Goal: Task Accomplishment & Management: Complete application form

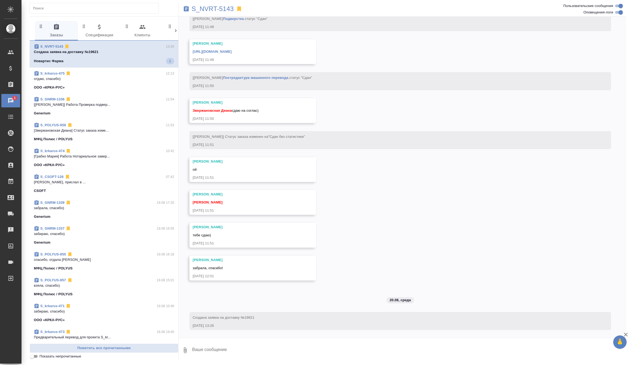
scroll to position [2144, 0]
click at [240, 8] on icon at bounding box center [239, 8] width 4 height 5
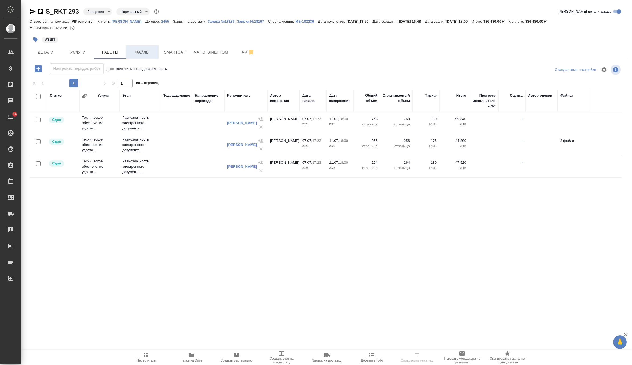
click at [138, 51] on span "Файлы" at bounding box center [143, 52] width 26 height 7
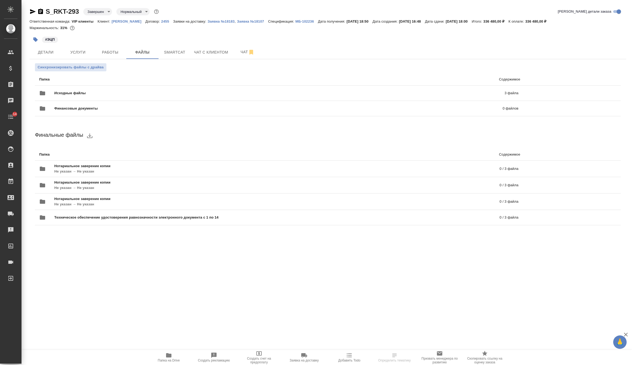
click at [161, 358] on span "Папка на Drive" at bounding box center [168, 357] width 39 height 10
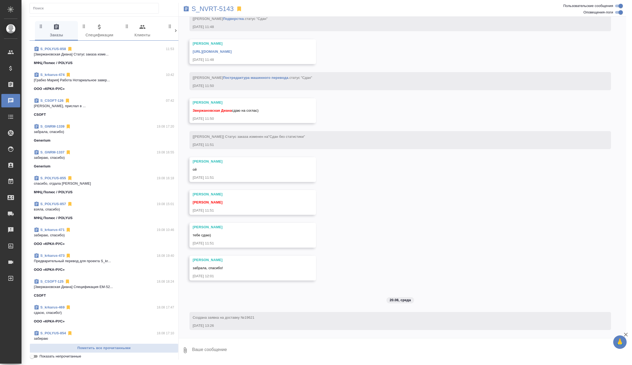
scroll to position [69, 0]
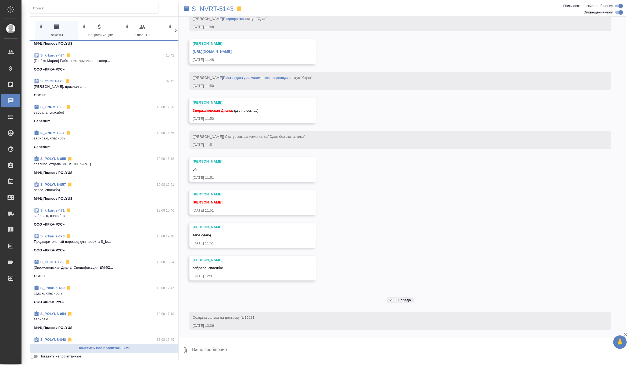
click at [118, 189] on p "взяла, спасибо)" at bounding box center [104, 189] width 140 height 5
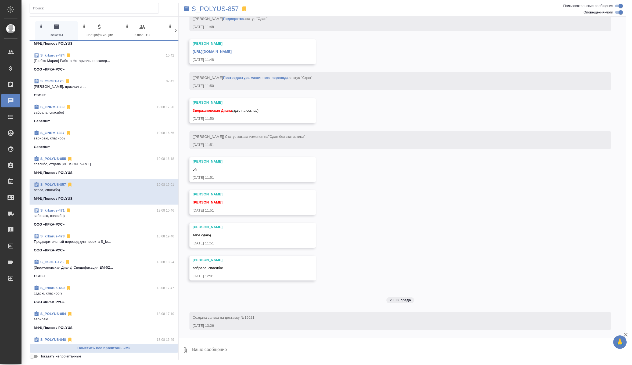
scroll to position [384, 0]
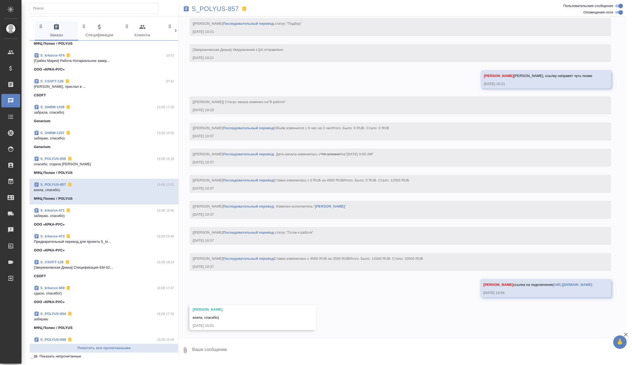
click at [235, 345] on textarea at bounding box center [409, 350] width 435 height 18
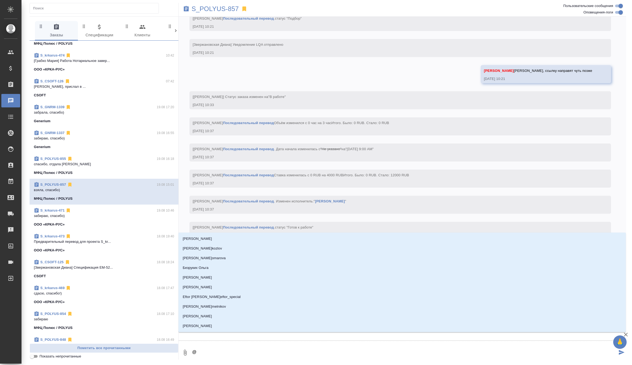
type textarea "@г"
type input "г"
type textarea "@гр"
type input "гр"
type textarea "@гра"
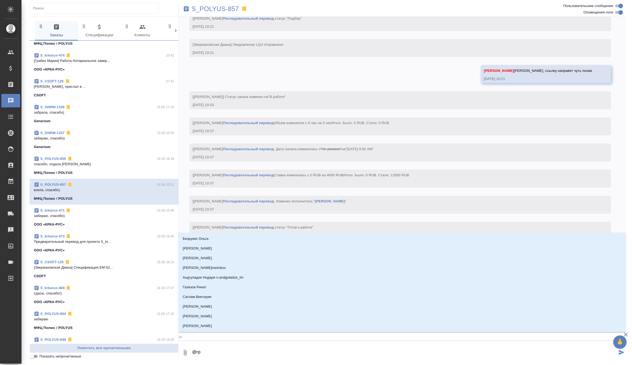
type input "гра"
type textarea "@граб"
type input "граб"
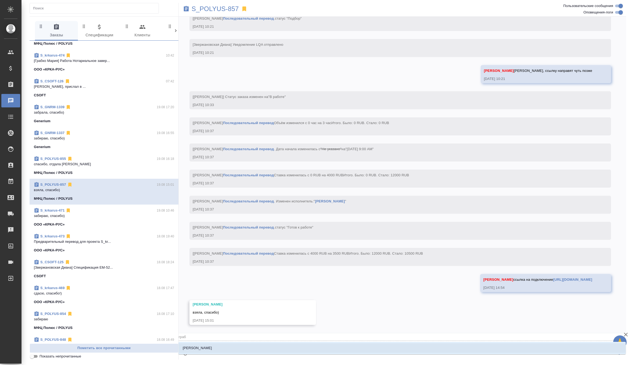
click at [226, 352] on li "[PERSON_NAME]" at bounding box center [402, 348] width 448 height 10
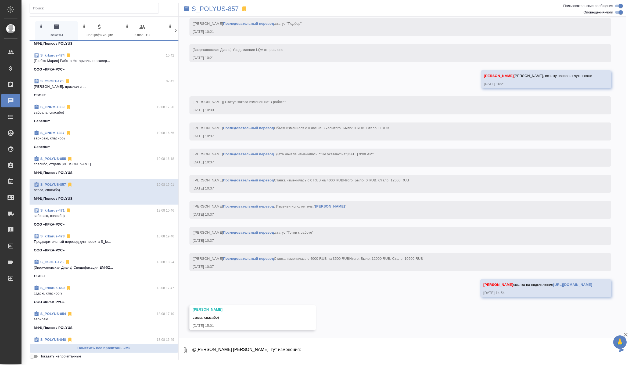
paste textarea "Диана, добрый день! Завтрашнее совещание, на котором должна была переводить Ана…"
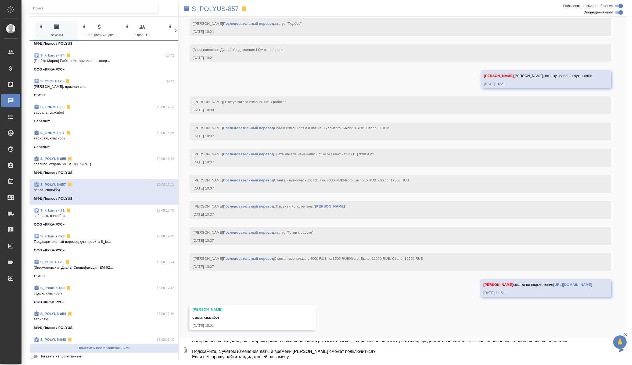
type textarea "@Грабко Мария Маша, тут изменения: Диана, добрый день! Завтрашнее совещание, на…"
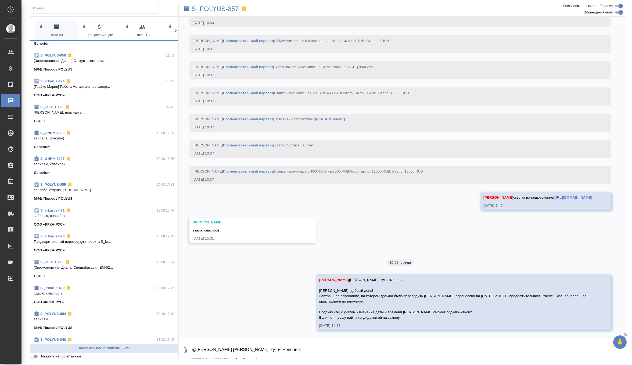
scroll to position [0, 0]
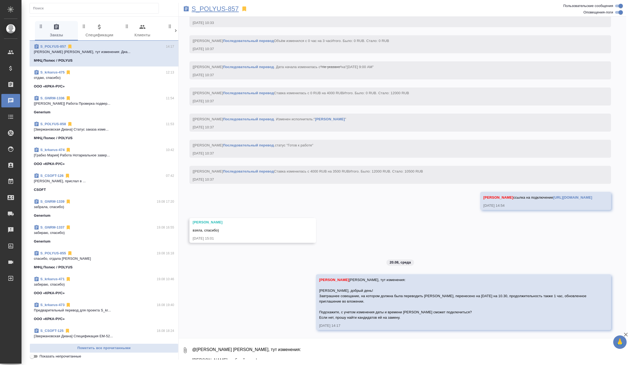
click at [204, 6] on p "S_POLYUS-857" at bounding box center [215, 8] width 47 height 5
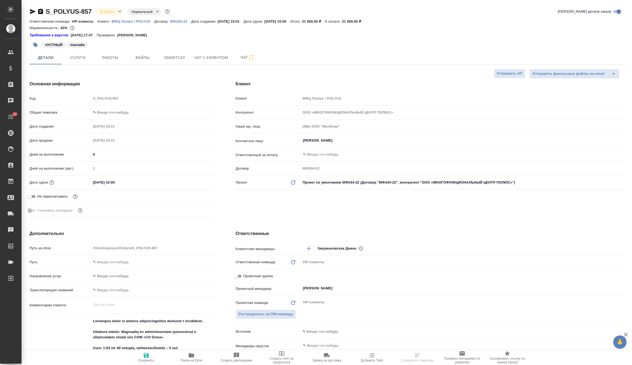
select select "RU"
click at [133, 22] on p "МФЦ Полюс / POLYUS" at bounding box center [133, 21] width 43 height 4
select select "RU"
type textarea "x"
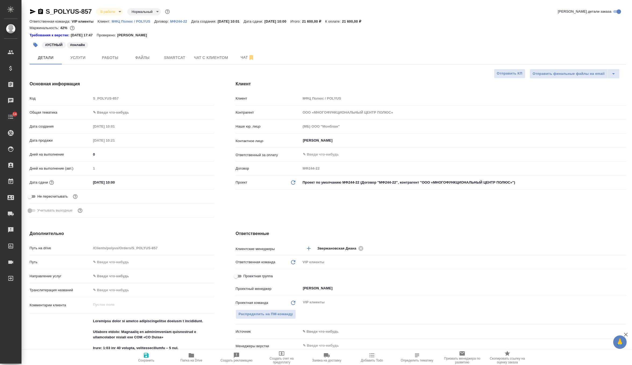
type textarea "x"
click at [249, 60] on icon "button" at bounding box center [251, 57] width 6 height 6
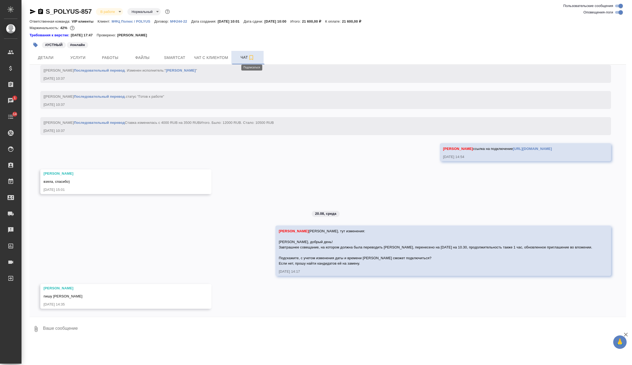
scroll to position [563, 0]
click at [251, 59] on icon "button" at bounding box center [251, 57] width 4 height 5
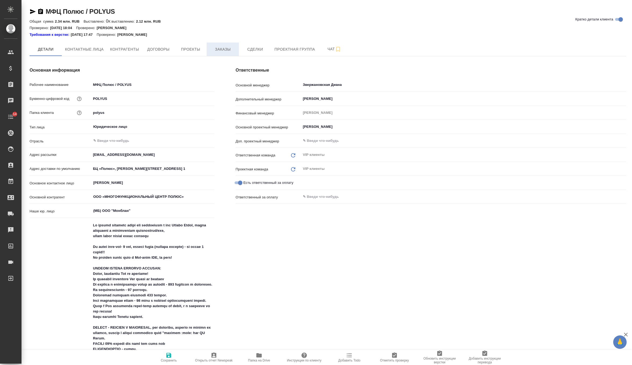
click at [220, 48] on span "Заказы" at bounding box center [223, 49] width 26 height 7
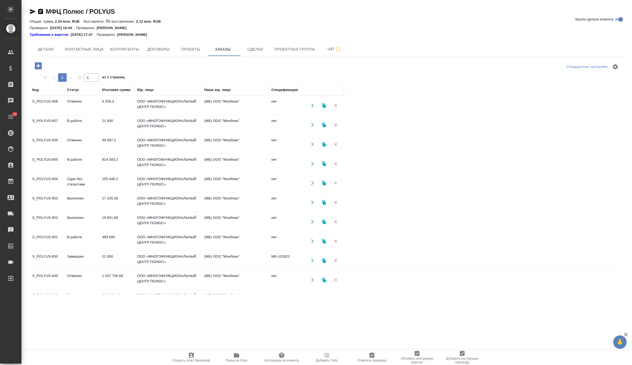
click at [235, 360] on span "Папка на Drive" at bounding box center [237, 360] width 22 height 4
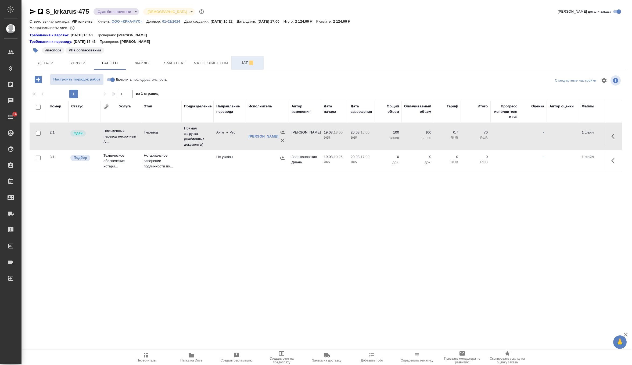
click at [242, 69] on button "Чат" at bounding box center [247, 62] width 32 height 13
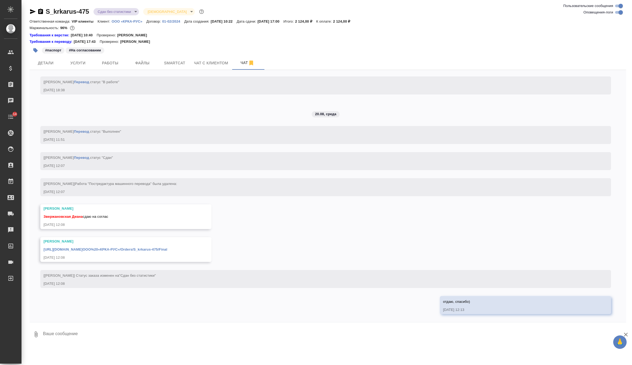
scroll to position [1506, 0]
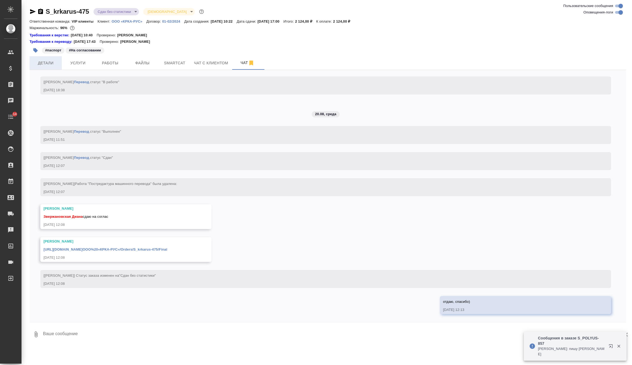
click at [47, 65] on span "Детали" at bounding box center [46, 63] width 26 height 7
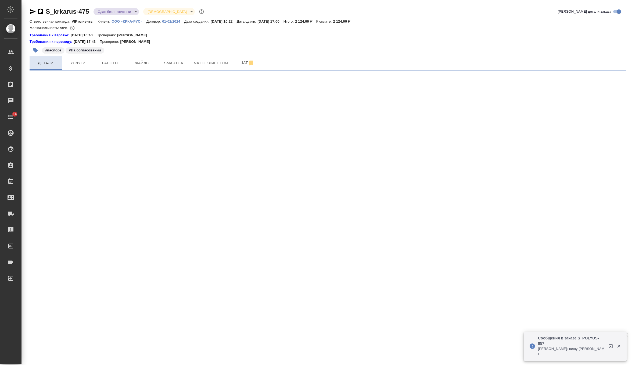
select select "RU"
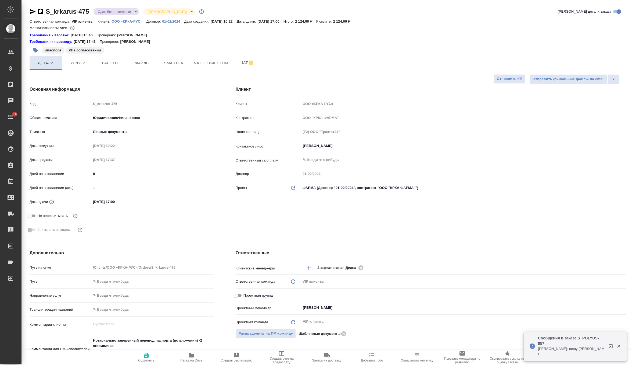
type textarea "x"
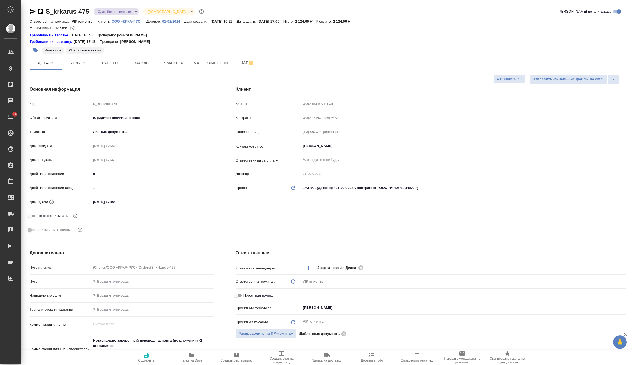
type textarea "x"
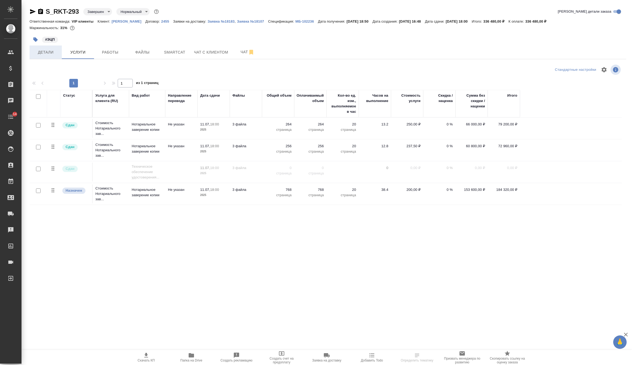
click at [49, 51] on span "Детали" at bounding box center [46, 52] width 26 height 7
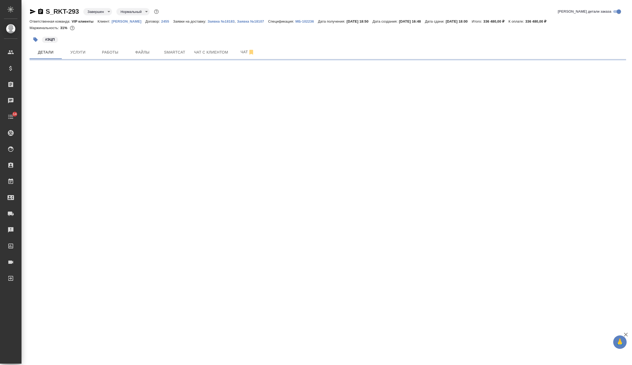
select select "RU"
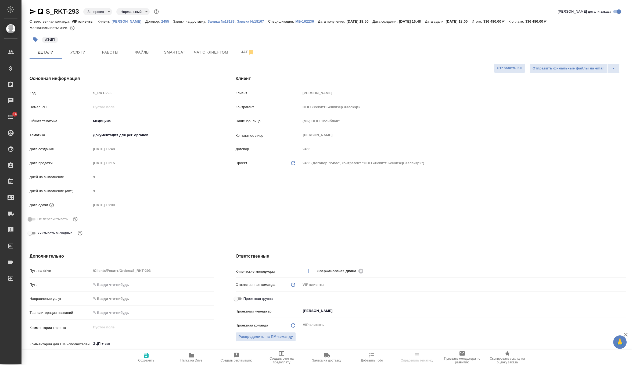
type textarea "x"
click at [141, 19] on link "[PERSON_NAME]" at bounding box center [129, 21] width 34 height 5
type textarea "x"
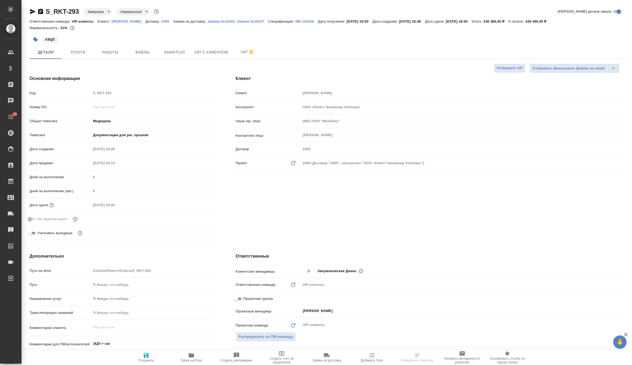
type textarea "x"
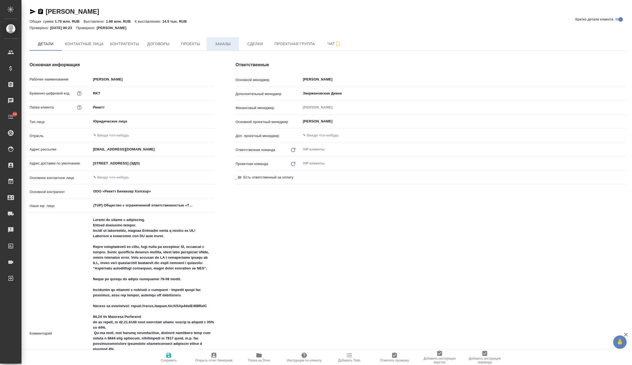
click at [229, 42] on span "Заказы" at bounding box center [223, 44] width 26 height 7
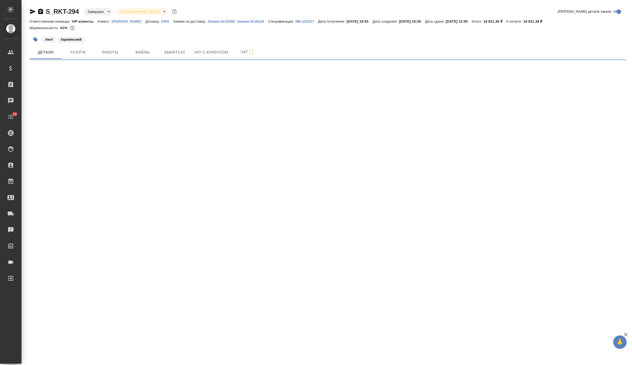
select select "RU"
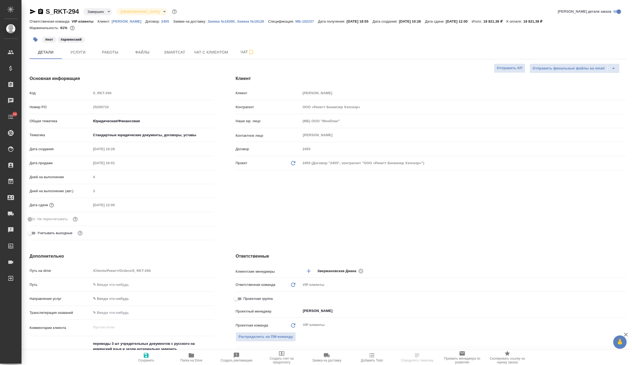
type textarea "x"
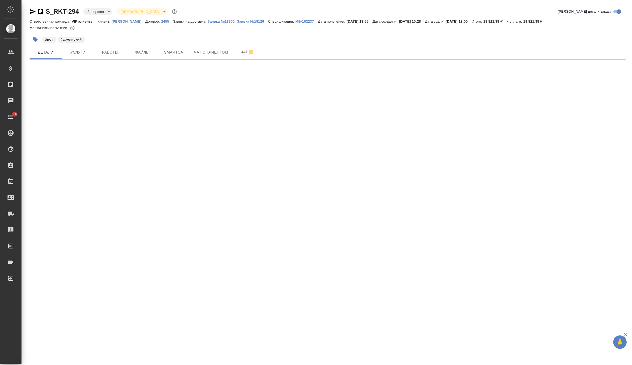
select select "RU"
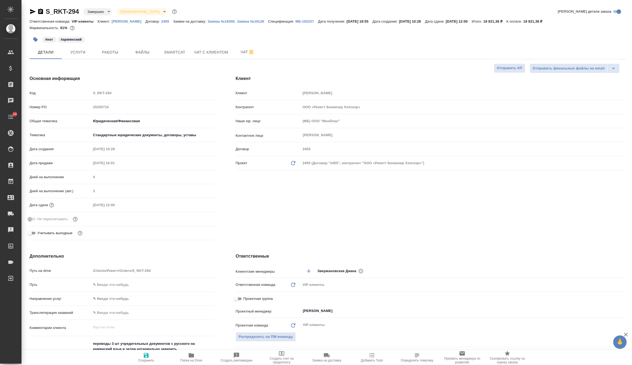
type textarea "x"
click at [429, 48] on div "Детали Услуги Работы Файлы Smartcat Чат с клиентом Чат" at bounding box center [328, 51] width 597 height 13
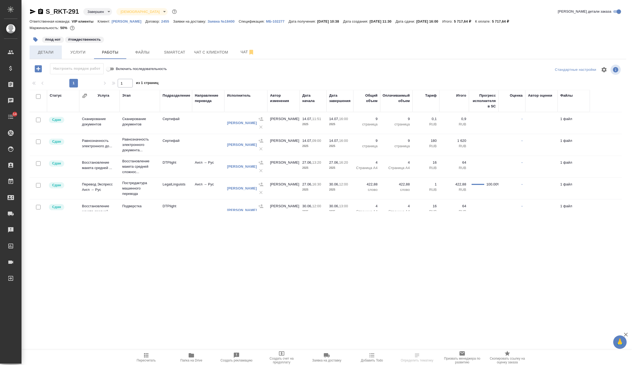
click at [55, 52] on span "Детали" at bounding box center [46, 52] width 26 height 7
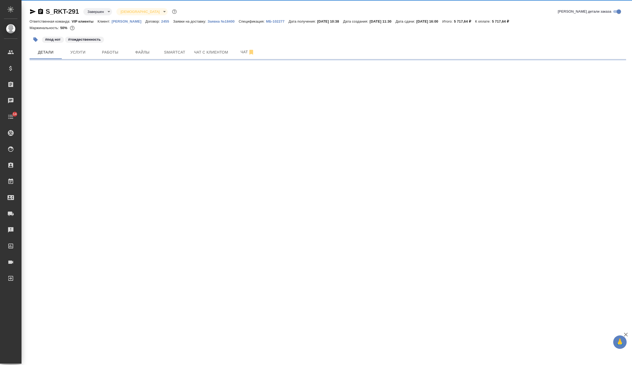
select select "RU"
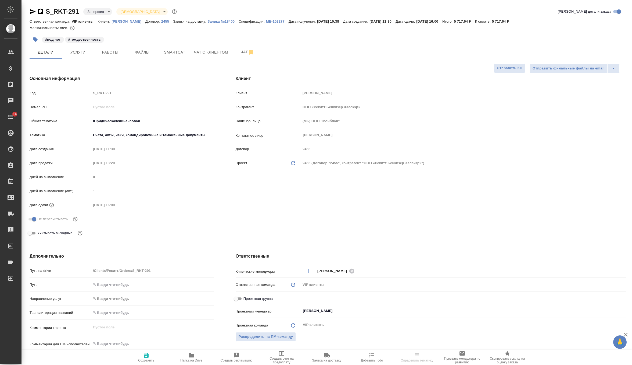
type textarea "x"
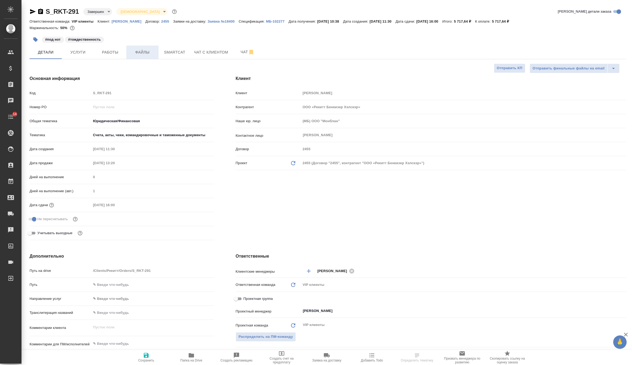
type textarea "x"
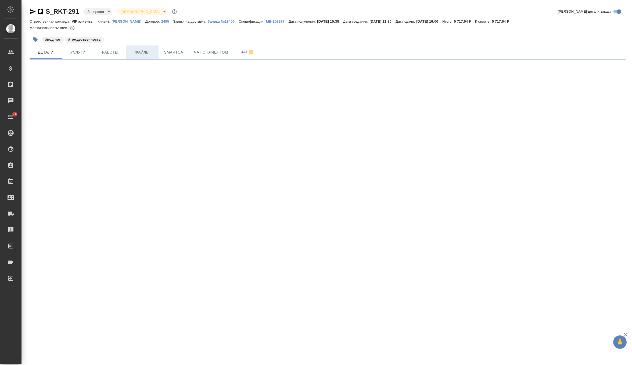
select select "RU"
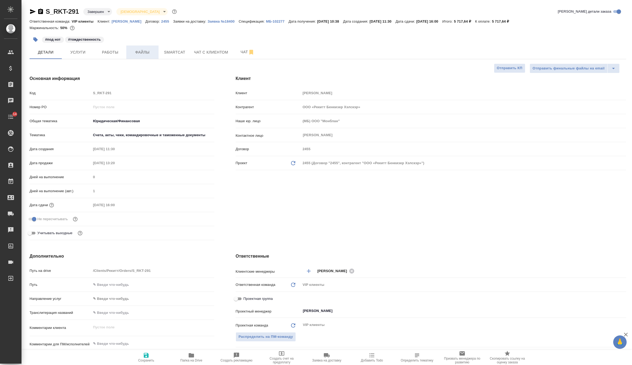
type textarea "x"
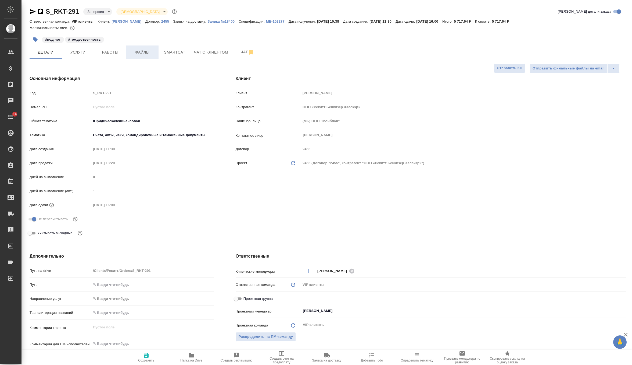
type textarea "x"
click at [118, 53] on span "Работы" at bounding box center [110, 52] width 26 height 7
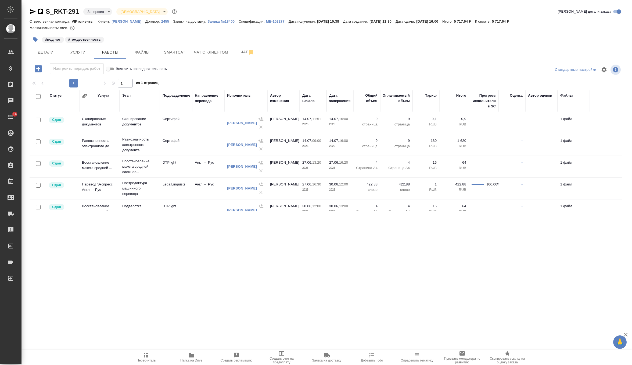
click at [196, 132] on td at bounding box center [208, 122] width 32 height 19
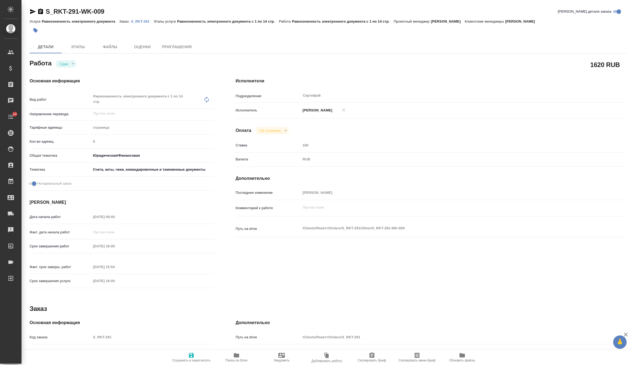
type textarea "x"
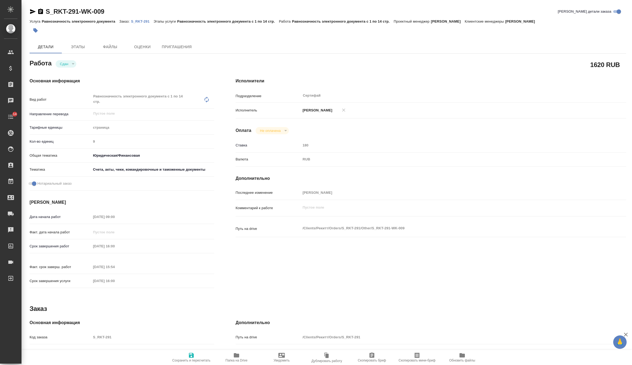
type textarea "x"
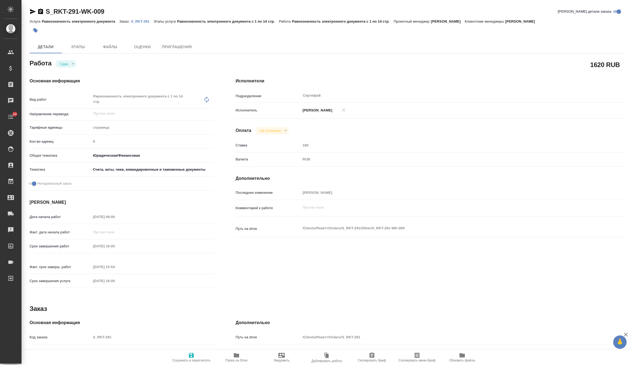
type textarea "x"
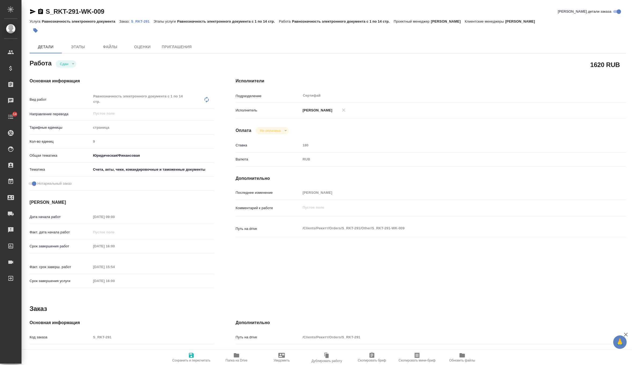
type textarea "x"
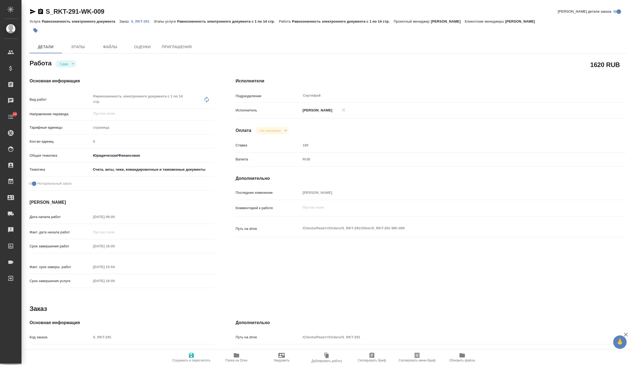
type textarea "x"
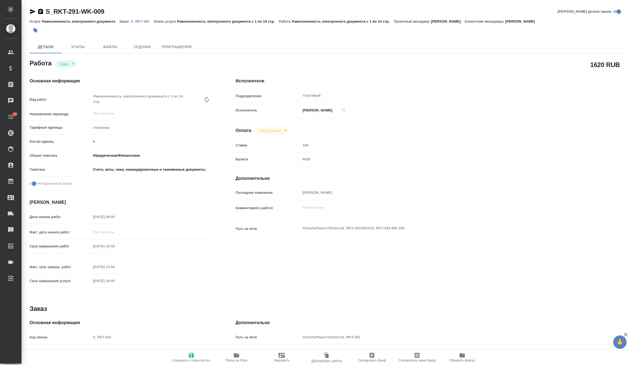
type textarea "x"
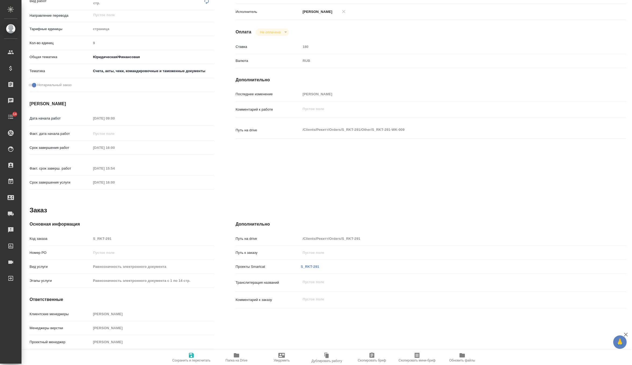
scroll to position [103, 0]
type textarea "x"
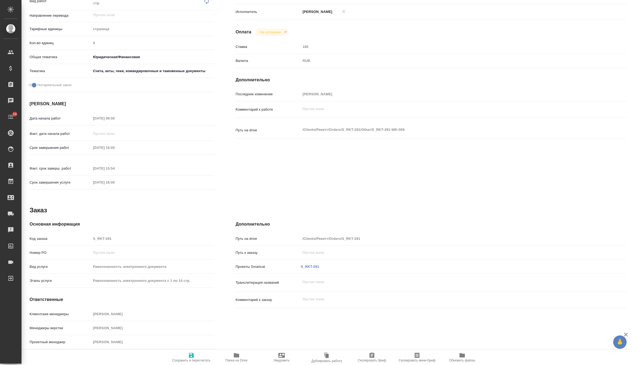
type textarea "x"
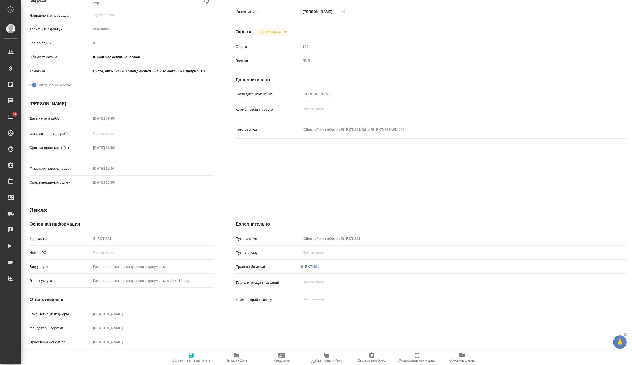
type textarea "x"
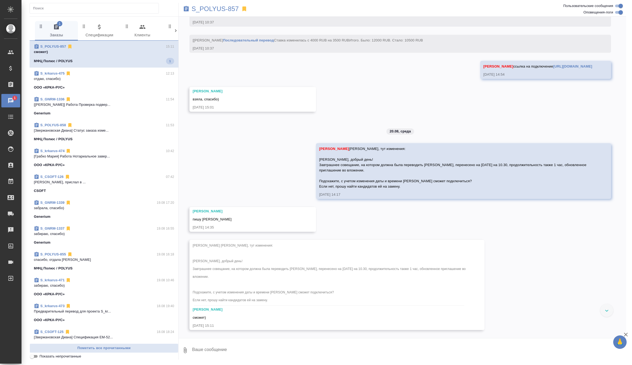
scroll to position [603, 0]
click at [216, 348] on textarea at bounding box center [409, 350] width 435 height 18
type textarea "супер, спасибо большое!) я вот только думаю, мы будем ей платить неустойку за п…"
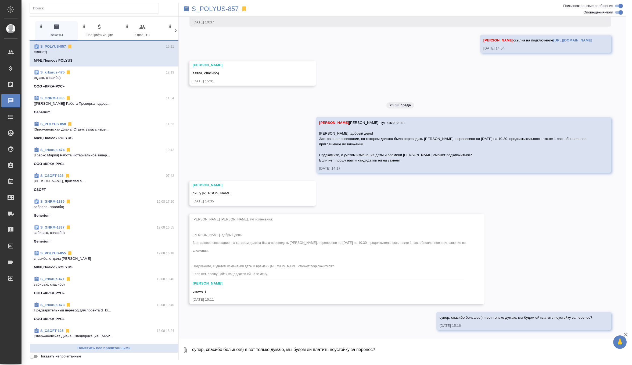
scroll to position [629, 0]
type textarea "е"
type textarea "она ничего не говорила?"
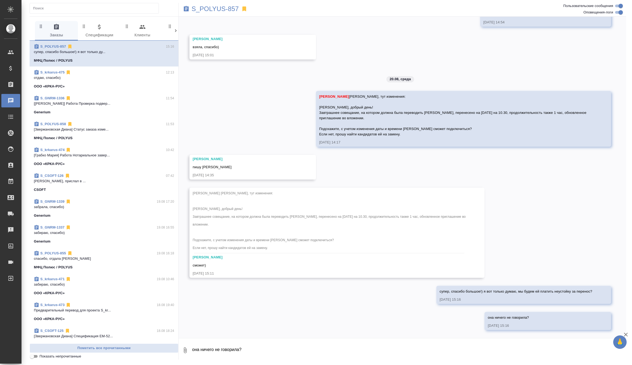
scroll to position [656, 0]
click at [226, 12] on p "S_POLYUS-857" at bounding box center [215, 8] width 47 height 5
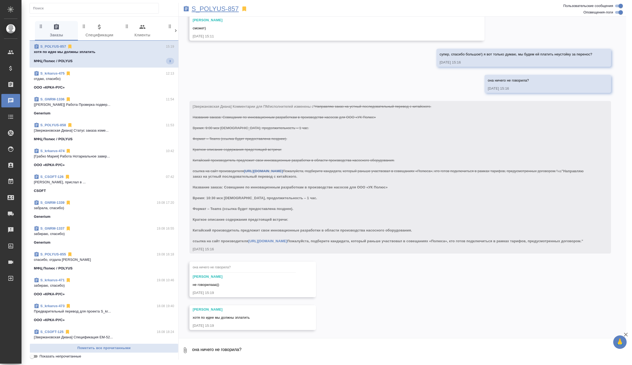
scroll to position [936, 0]
click at [241, 349] on textarea "она ничего не говорила?" at bounding box center [409, 350] width 435 height 18
click at [273, 349] on textarea "ну вот и я думаю если она промолчала6 то давай ничего не будем говорить потому …" at bounding box center [405, 350] width 426 height 18
type textarea "ну вот и я думаю если она промолчала, то давай ничего не будем говорить потому …"
click at [309, 356] on textarea "ну вот и я думаю если она промолчала, то давай ничего не будем говорить потому …" at bounding box center [405, 350] width 426 height 18
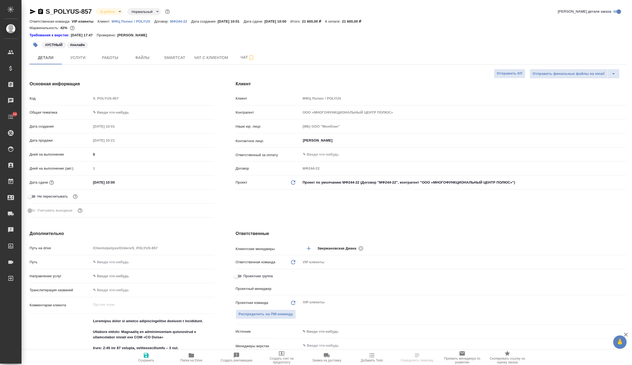
select select "RU"
type input "[PERSON_NAME]"
type input "[PERSON_NAME]pavlova"
click at [131, 181] on input "[DATE] 10:00" at bounding box center [114, 182] width 47 height 8
click at [97, 182] on input "[DATE] 10:00" at bounding box center [114, 182] width 47 height 8
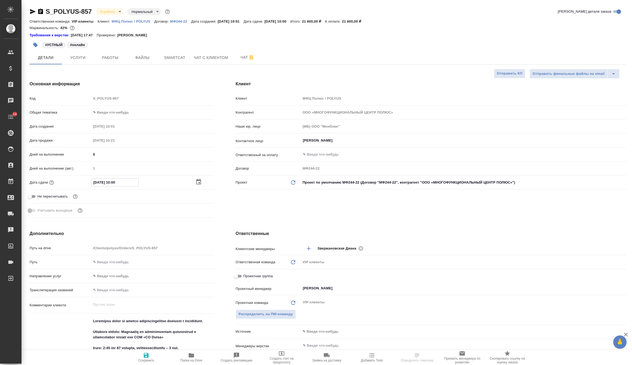
click at [122, 182] on input "[DATE] 10:00" at bounding box center [114, 182] width 47 height 8
type input "[DATE] 10:__"
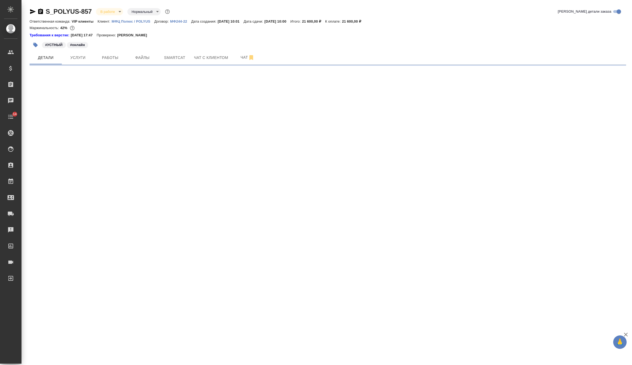
select select "RU"
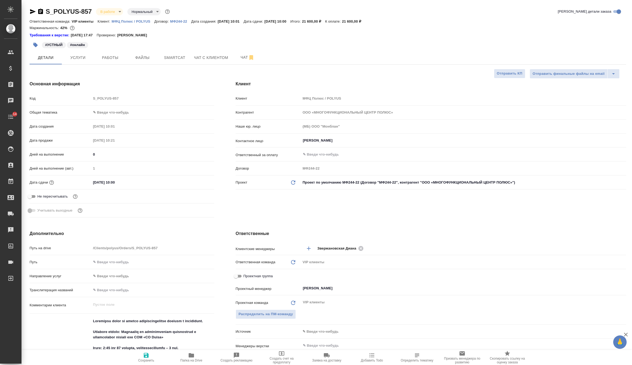
type textarea "x"
click at [126, 181] on input "21.08.2025 10:00" at bounding box center [114, 182] width 47 height 8
click at [199, 178] on icon "button" at bounding box center [198, 181] width 6 height 6
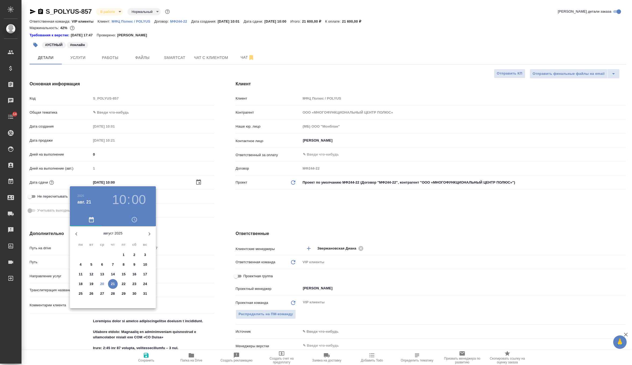
click at [100, 292] on p "27" at bounding box center [102, 293] width 4 height 5
type input "27.08.2025 10:00"
type textarea "x"
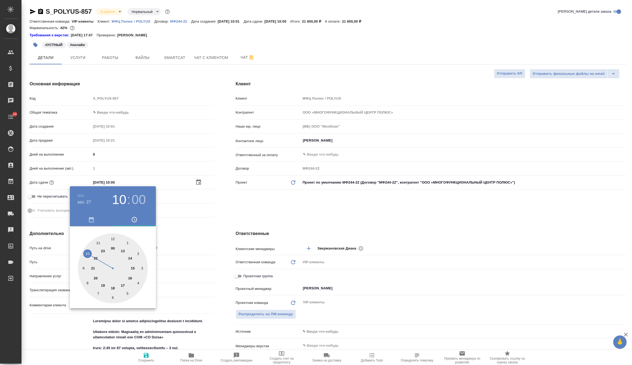
click at [134, 194] on h3 "00" at bounding box center [139, 199] width 14 height 15
click at [114, 298] on div at bounding box center [113, 268] width 70 height 70
type input "27.08.2025 10:30"
type textarea "x"
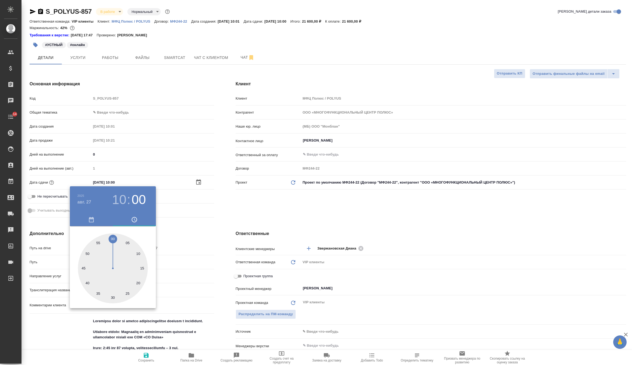
type textarea "x"
click at [250, 207] on div at bounding box center [316, 182] width 632 height 365
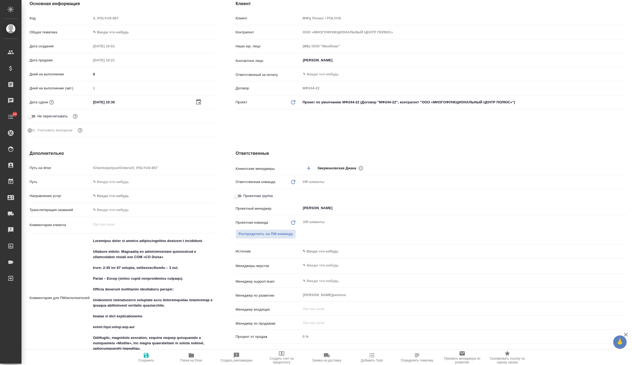
scroll to position [88, 0]
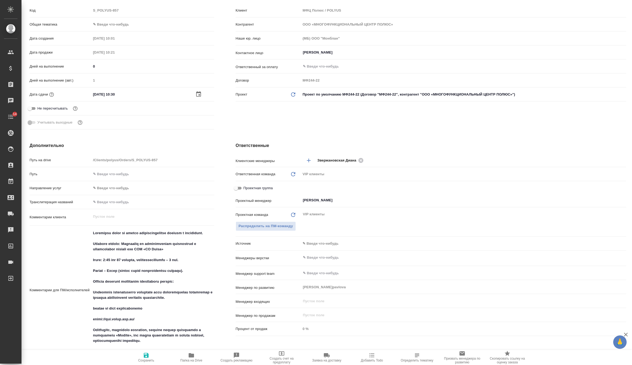
type textarea "x"
click at [126, 264] on textarea at bounding box center [152, 290] width 123 height 122
type textarea "Направляю заказ на устный последовательный перевод с китайского. Название заказ…"
type textarea "x"
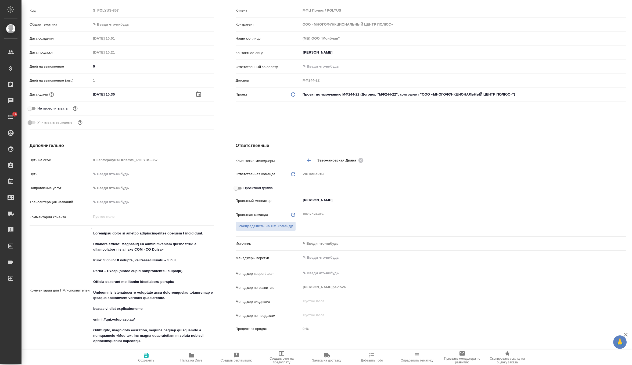
type textarea "x"
type textarea "Направляю заказ на устный последовательный перевод с китайского. Название заказ…"
type textarea "x"
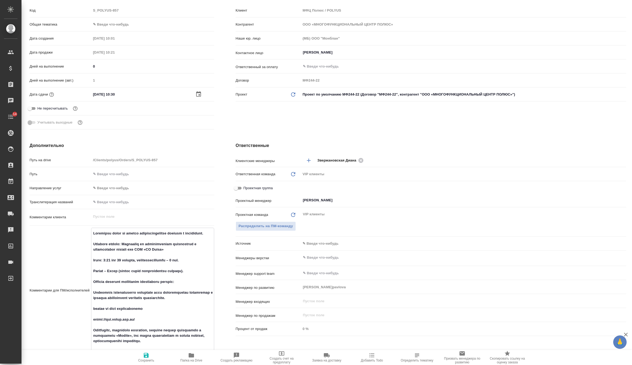
click at [109, 265] on textarea at bounding box center [152, 290] width 123 height 122
type textarea "Направляю заказ на устный последовательный перевод с китайского. Название заказ…"
type textarea "x"
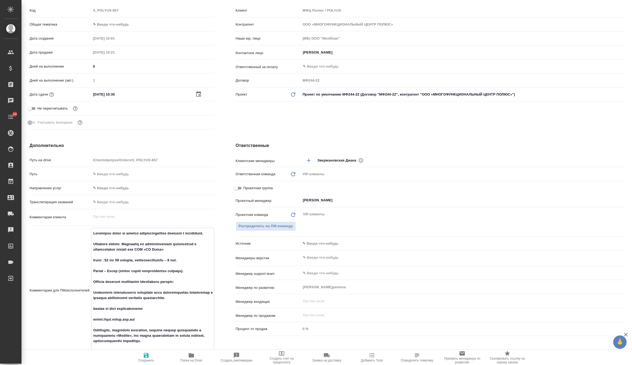
type textarea "Направляю заказ на устный последовательный перевод с китайского. Название заказ…"
type textarea "x"
type textarea "Направляю заказ на устный последовательный перевод с китайского. Название заказ…"
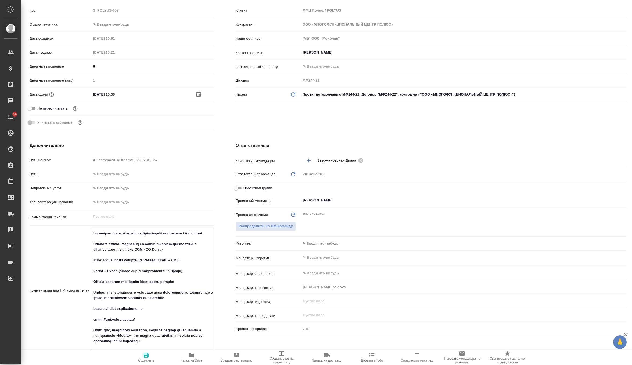
type textarea "x"
type textarea "Направляю заказ на устный последовательный перевод с китайского. Название заказ…"
type textarea "x"
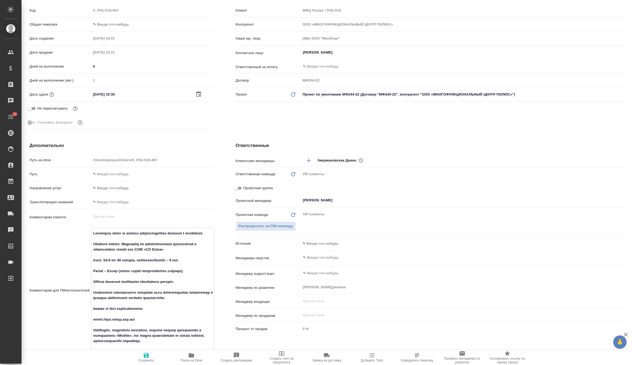
type textarea "x"
type textarea "Направляю заказ на устный последовательный перевод с китайского. Название заказ…"
type textarea "x"
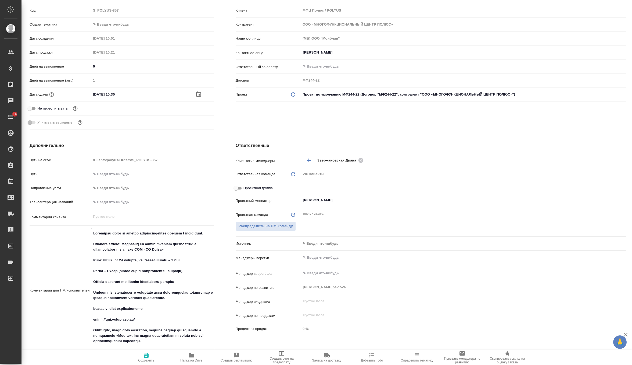
type textarea "x"
type textarea "Направляю заказ на устный последовательный перевод с китайского. Название заказ…"
type textarea "x"
click at [149, 356] on span "Сохранить" at bounding box center [146, 357] width 39 height 10
type textarea "x"
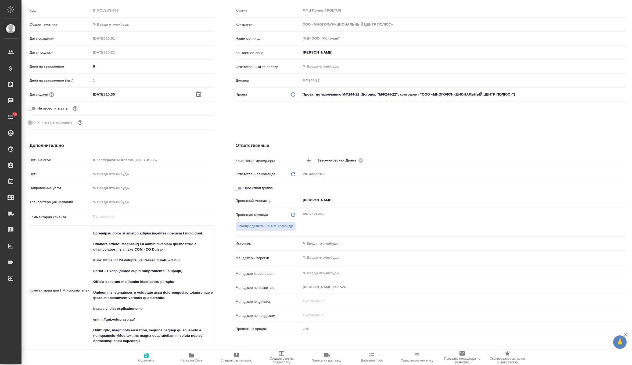
type textarea "x"
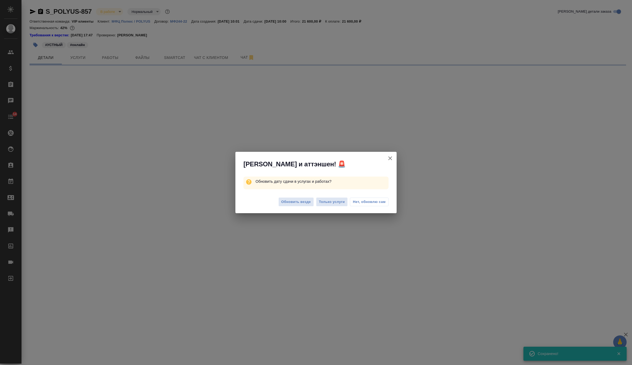
scroll to position [0, 0]
select select "RU"
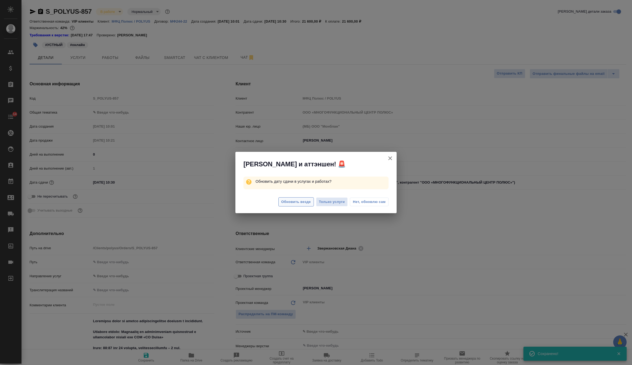
type textarea "x"
click at [304, 203] on span "Обновить везде" at bounding box center [296, 202] width 30 height 6
type textarea "x"
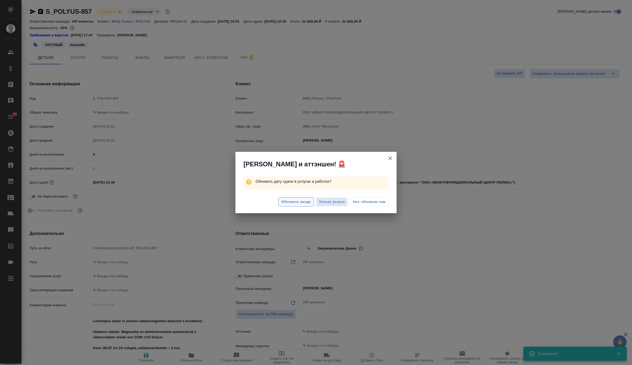
type textarea "x"
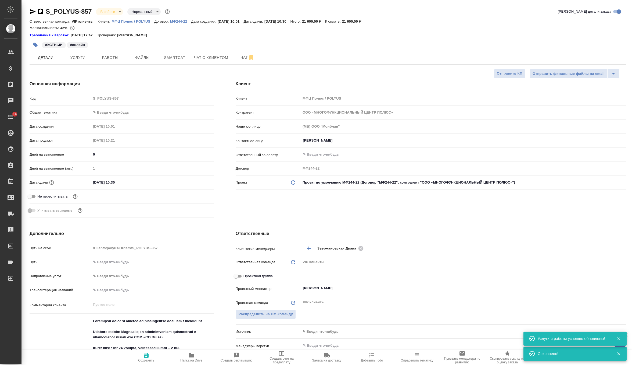
type textarea "x"
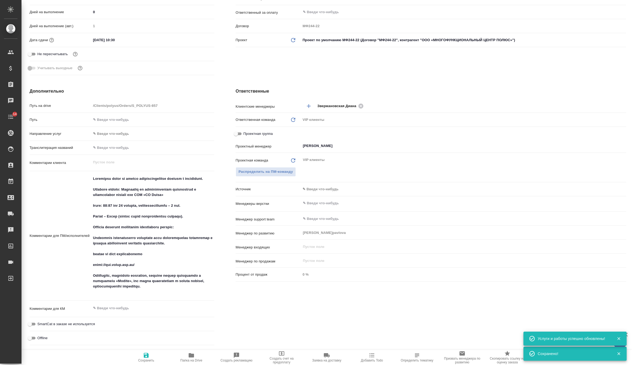
scroll to position [177, 0]
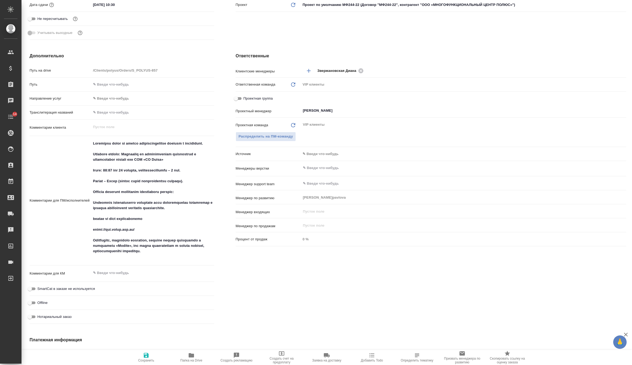
type textarea "x"
click at [144, 274] on textarea at bounding box center [152, 272] width 123 height 9
paste textarea "https://teams.live.com/meet/9386793856778?p=kqUcf9zYXveMXU4e0n"
type textarea "x"
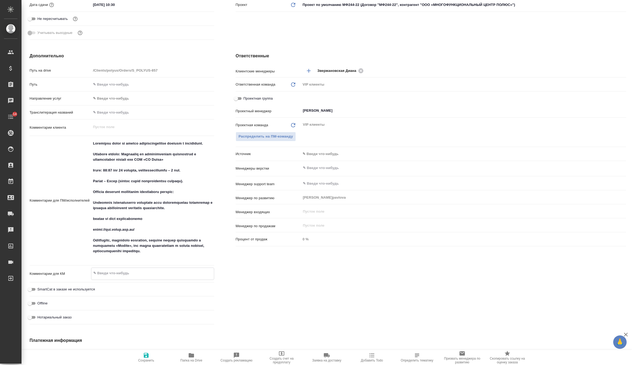
type textarea "https://teams.live.com/meet/9386793856778?p=kqUcf9zYXveMXU4e0n"
type textarea "x"
type textarea "https://teams.live.com/meet/9386793856778?p=kqUcf9zYXveMXU4e0n"
type textarea "x"
click at [147, 355] on icon "button" at bounding box center [146, 354] width 5 height 5
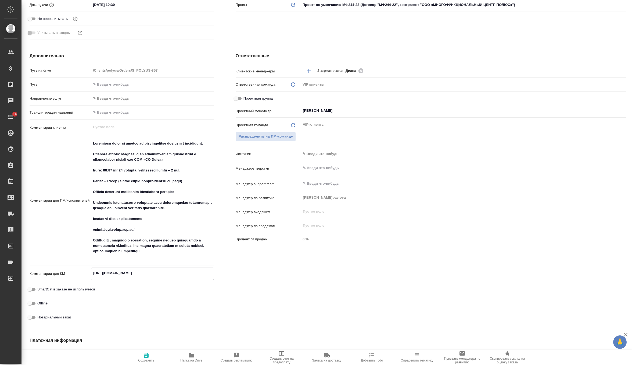
type textarea "x"
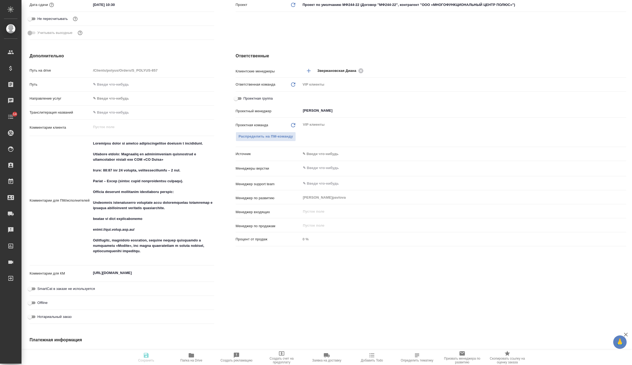
type textarea "x"
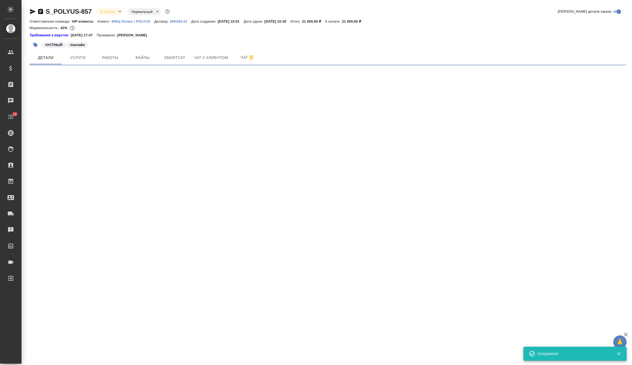
scroll to position [0, 0]
select select "RU"
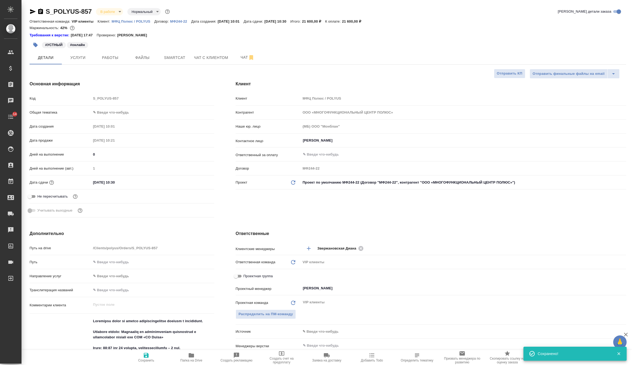
type textarea "x"
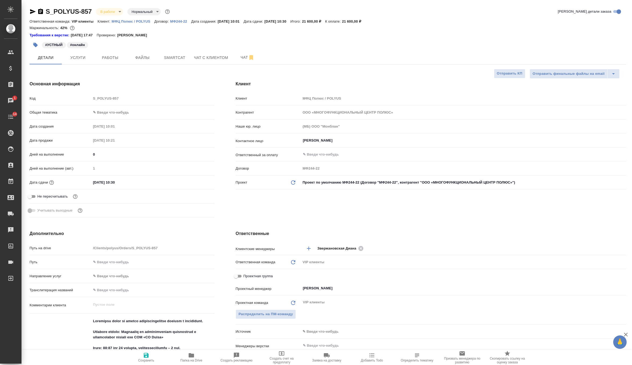
type textarea "x"
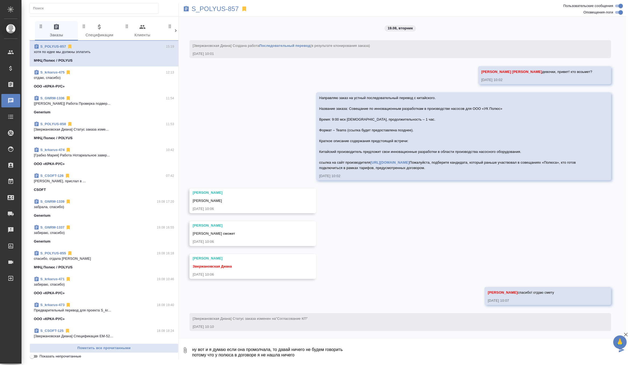
scroll to position [936, 0]
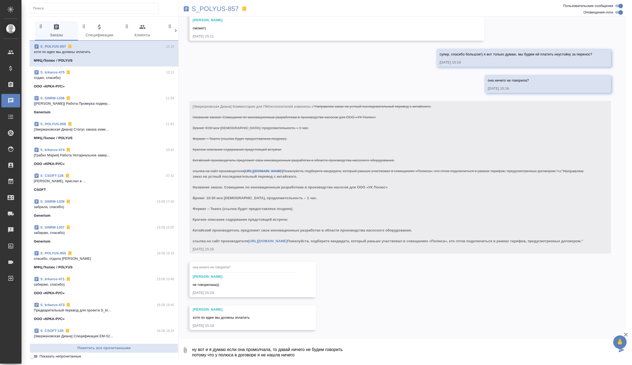
type textarea "ну вот и я думаю если она промолчала, то давай ничего не будем говорить потому …"
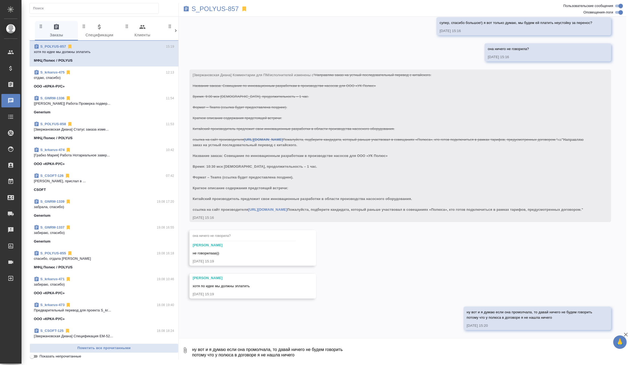
scroll to position [967, 0]
type textarea "они могут сейчас начать быковать, если я скажу платить по новой"
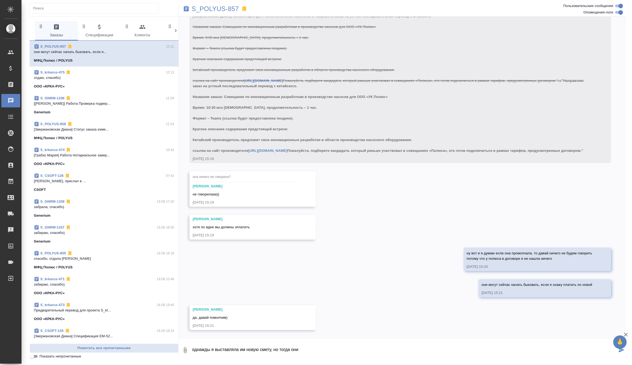
scroll to position [1026, 0]
type textarea "однажды я выставляла им новую смету, но тогда они отменили за пару часов прям а…"
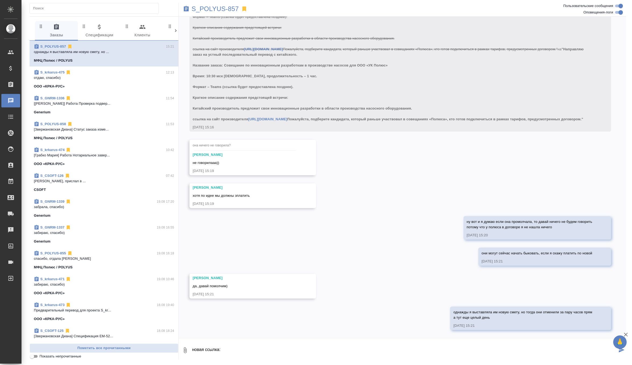
paste textarea "https://teams.live.com/meet/9386793856778?p=kqUcf9zYXveMXU4e0n"
type textarea "новая ссылка: https://teams.live.com/meet/9386793856778?p=kqUcf9zYXveMXU4e0n"
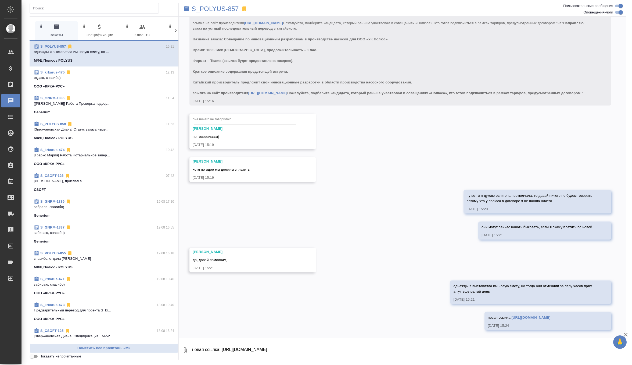
scroll to position [1083, 0]
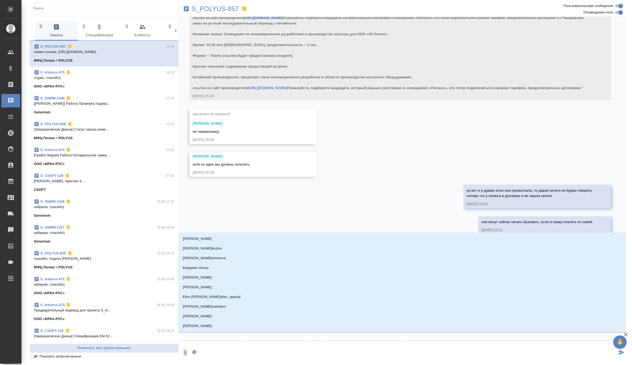
type textarea "@г"
type input "г"
type textarea "@гр"
type input "гр"
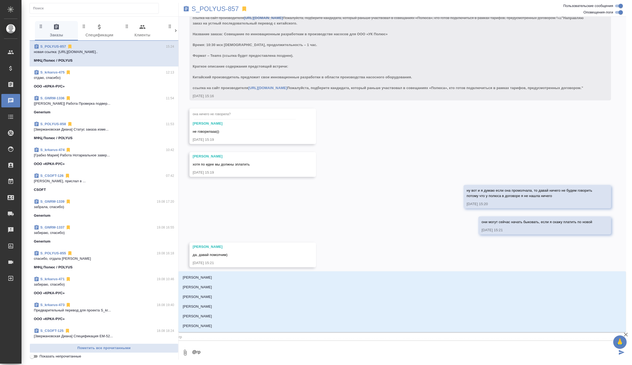
type textarea "@гра"
type input "гра"
type textarea "@граб"
type input "граб"
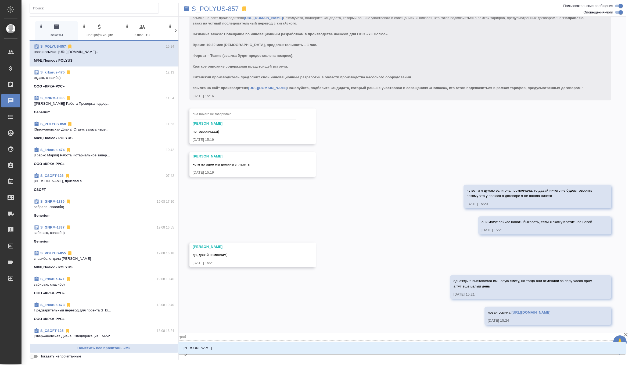
click at [235, 344] on li "[PERSON_NAME]" at bounding box center [402, 348] width 448 height 10
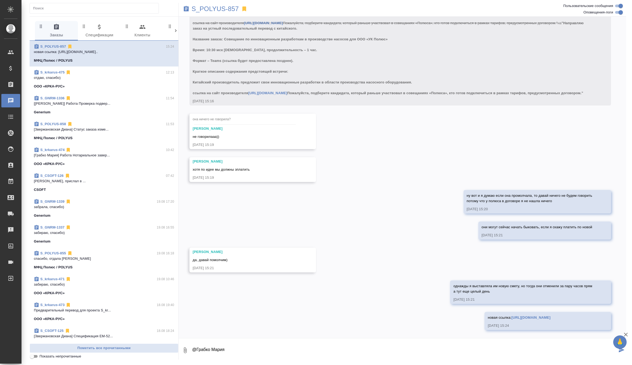
type textarea "@Грабко Мария"
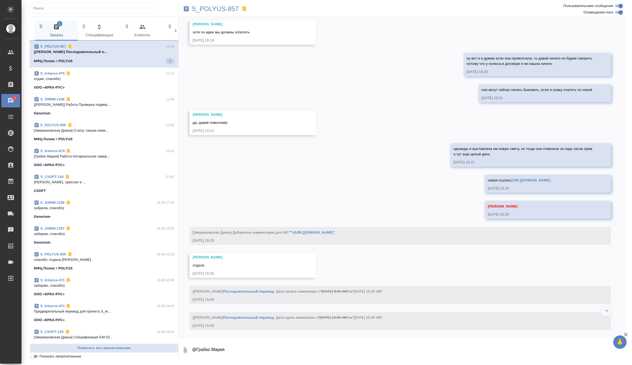
scroll to position [1220, 0]
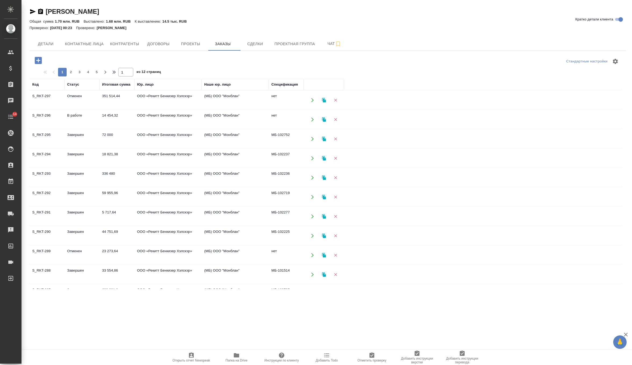
click at [105, 109] on td "336 480" at bounding box center [116, 100] width 35 height 19
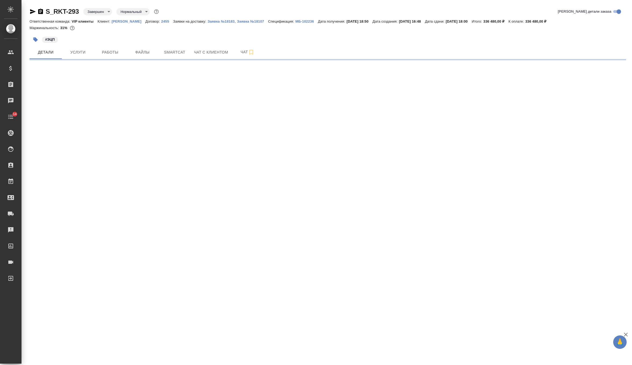
select select "RU"
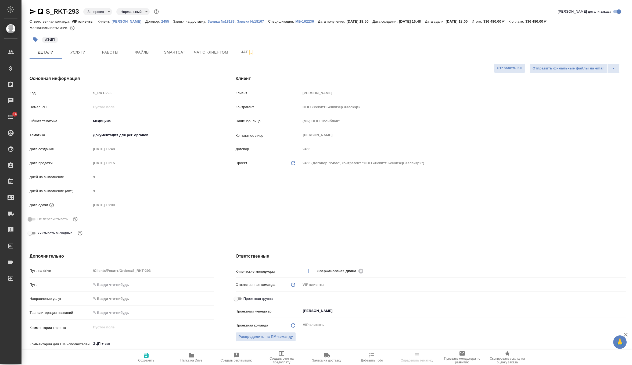
type textarea "x"
click at [99, 50] on span "Работы" at bounding box center [110, 52] width 26 height 7
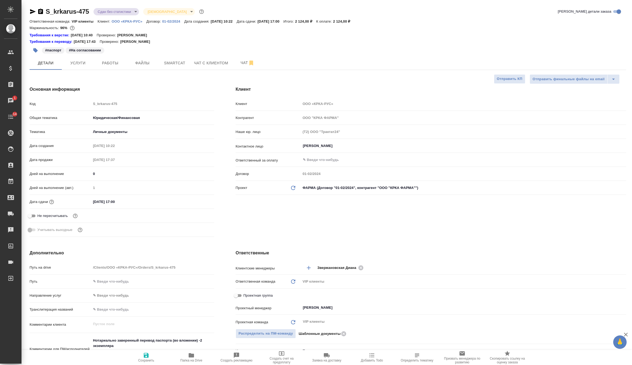
select select "RU"
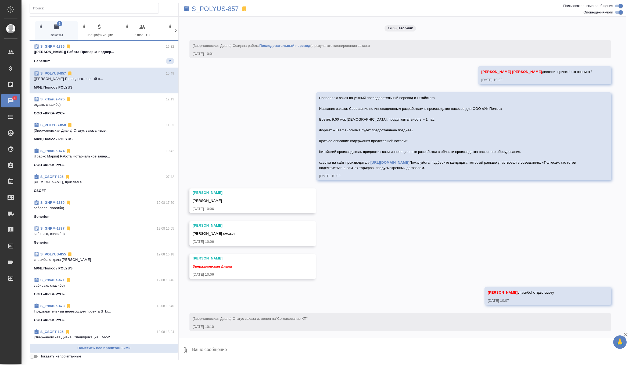
scroll to position [1220, 0]
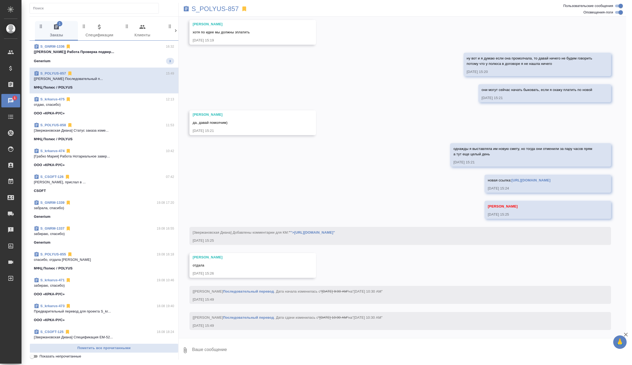
click at [141, 53] on p "[Петрова Валерия] Работа Проверка подвер..." at bounding box center [104, 51] width 140 height 5
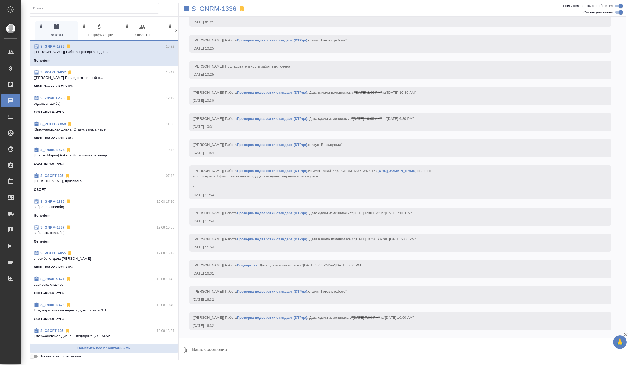
scroll to position [6184, 0]
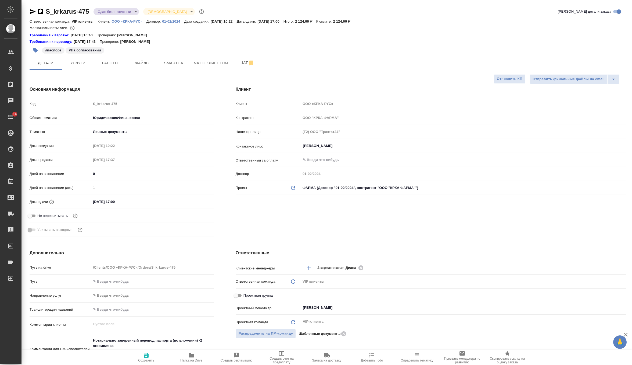
select select "RU"
click at [240, 59] on button "Чат" at bounding box center [247, 62] width 32 height 13
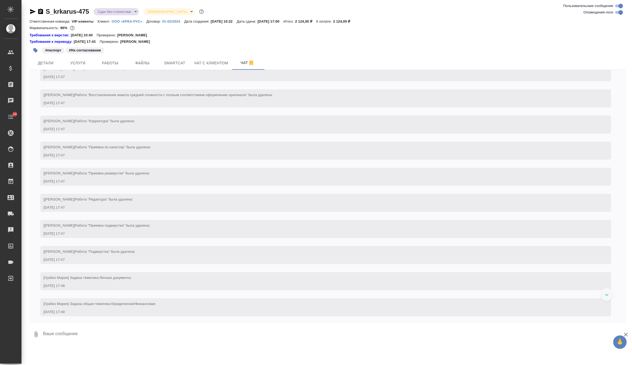
click at [154, 334] on textarea at bounding box center [334, 334] width 584 height 18
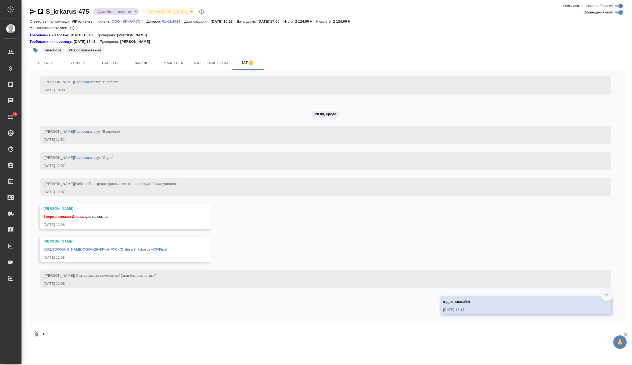
scroll to position [1506, 0]
type textarea "паспорт согласован, отдаю ноту"
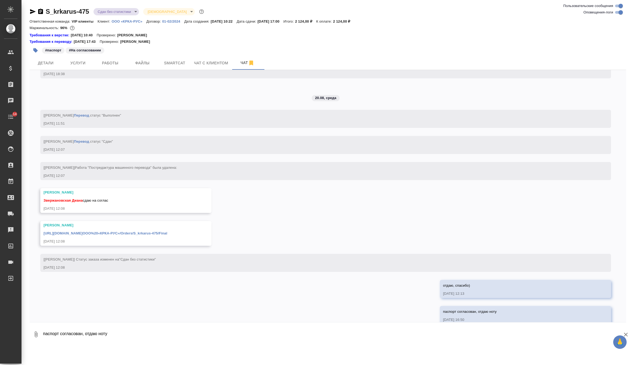
scroll to position [1532, 0]
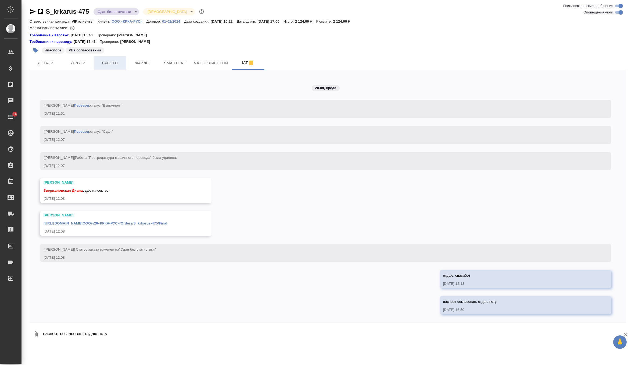
click at [105, 65] on span "Работы" at bounding box center [110, 63] width 26 height 7
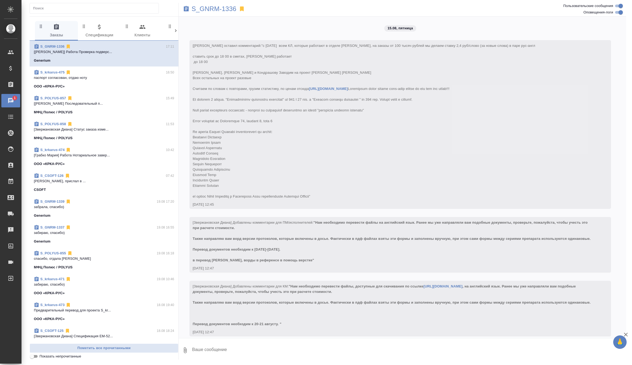
scroll to position [6210, 0]
